Goal: Information Seeking & Learning: Learn about a topic

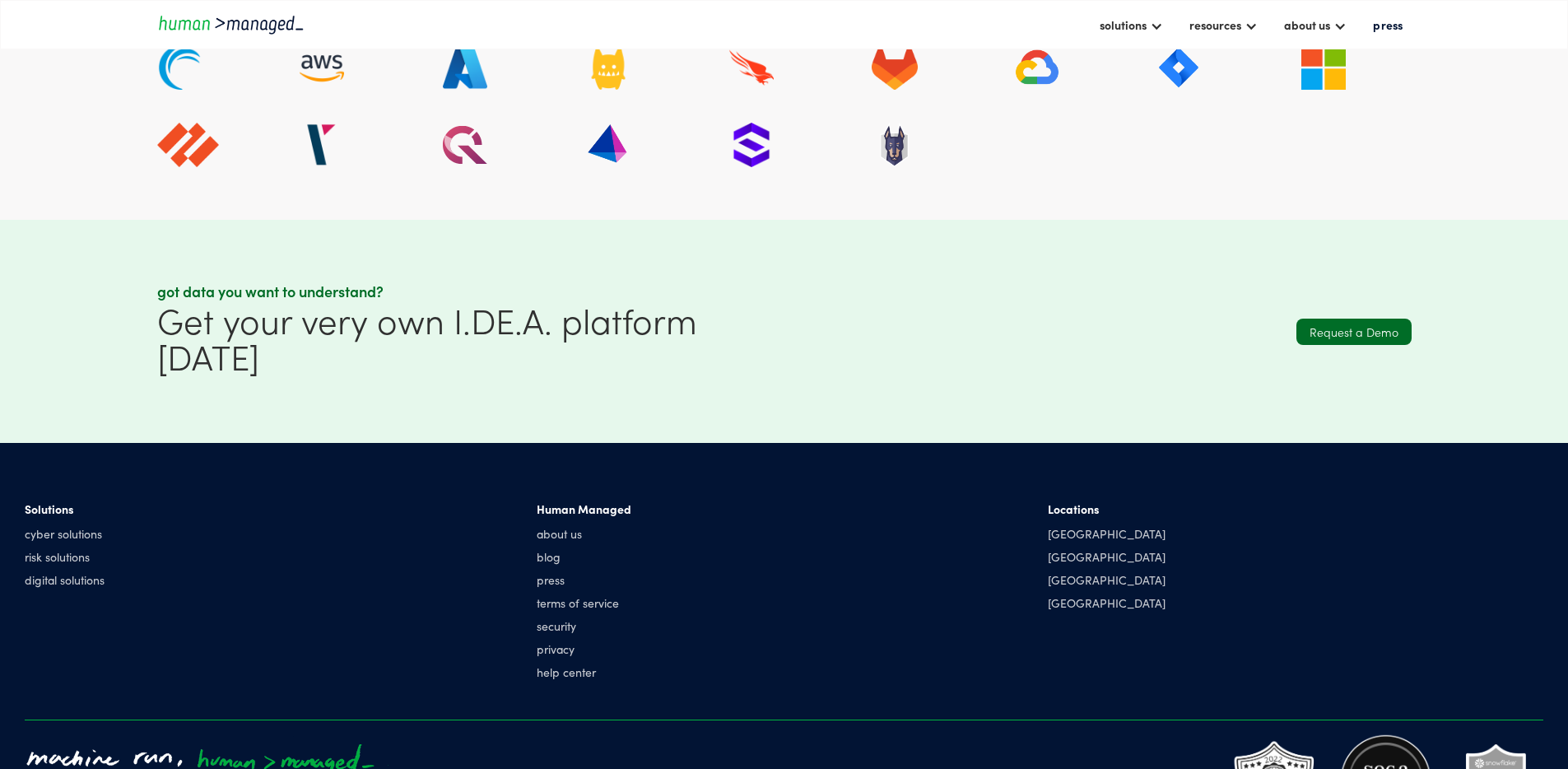
scroll to position [4792, 0]
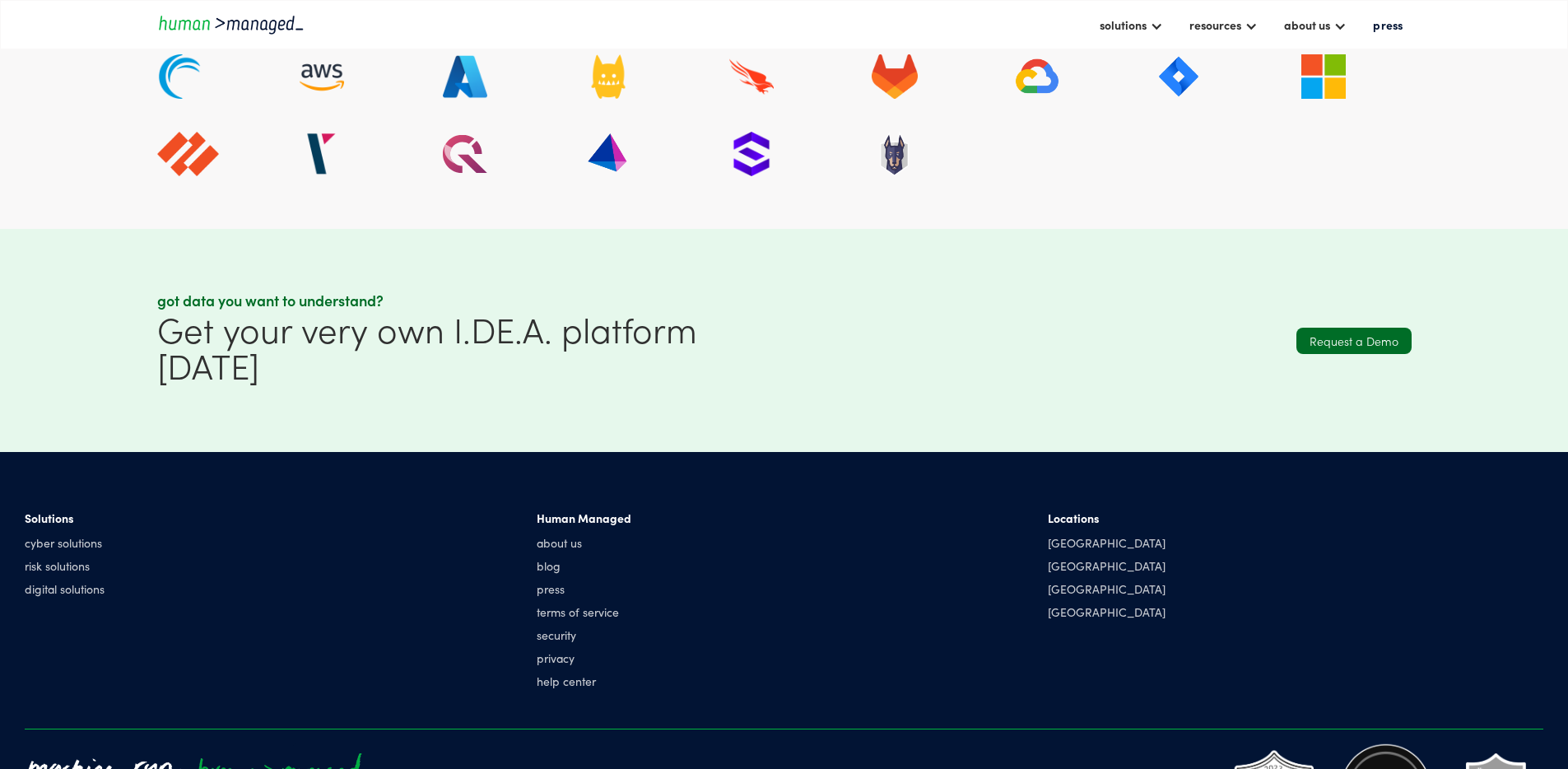
click at [547, 370] on h1 "Get your very own I.DE.A. platform [DATE]" at bounding box center [466, 347] width 619 height 73
click at [546, 370] on h1 "Get your very own I.DE.A. platform [DATE]" at bounding box center [466, 347] width 619 height 73
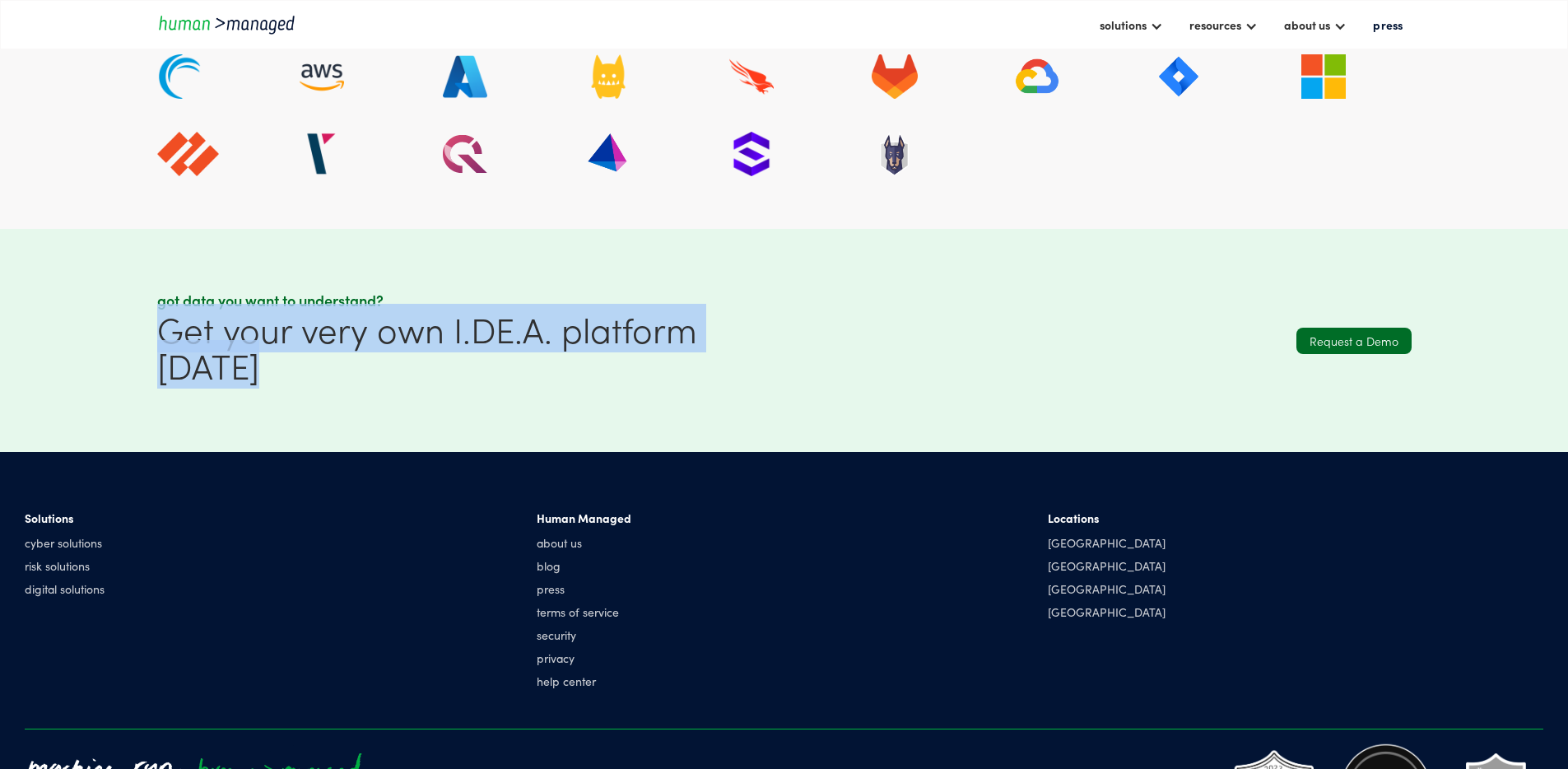
click at [546, 370] on h1 "Get your very own I.DE.A. platform [DATE]" at bounding box center [466, 347] width 619 height 73
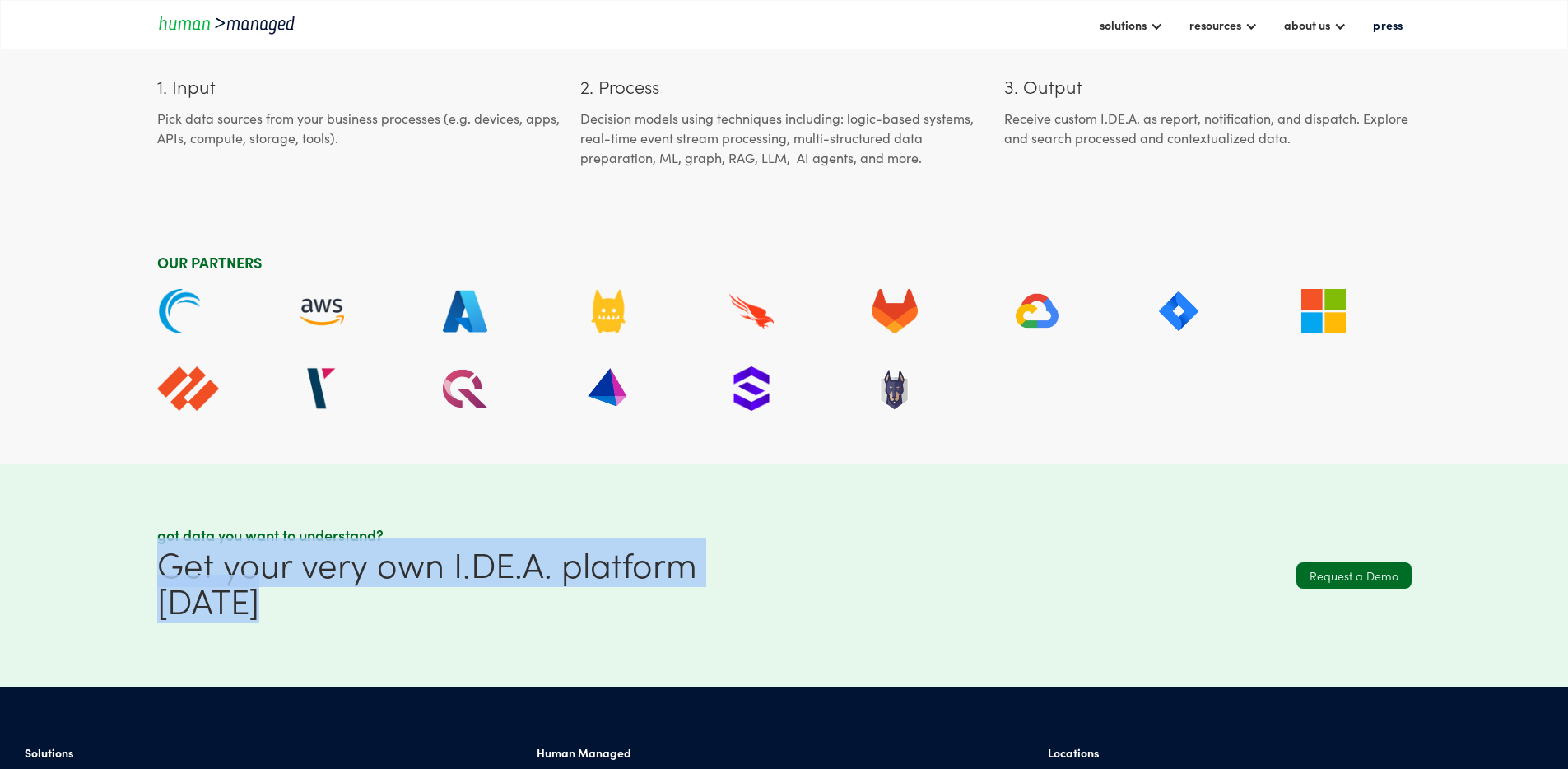
scroll to position [4554, 0]
